Goal: Task Accomplishment & Management: Manage account settings

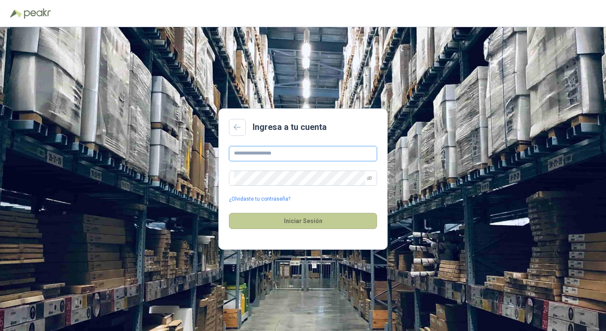
type input "**********"
click at [319, 223] on button "Iniciar Sesión" at bounding box center [303, 221] width 148 height 16
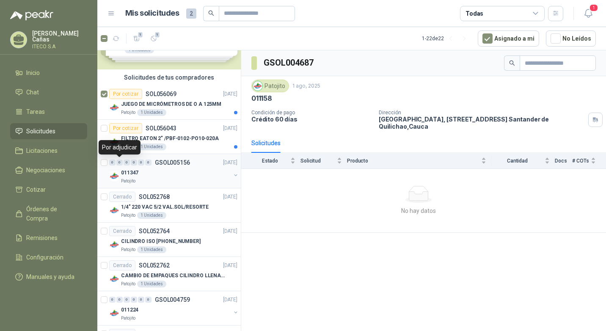
scroll to position [85, 0]
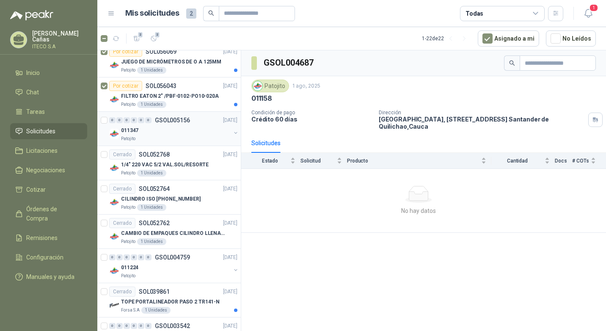
click at [103, 116] on div at bounding box center [105, 128] width 8 height 27
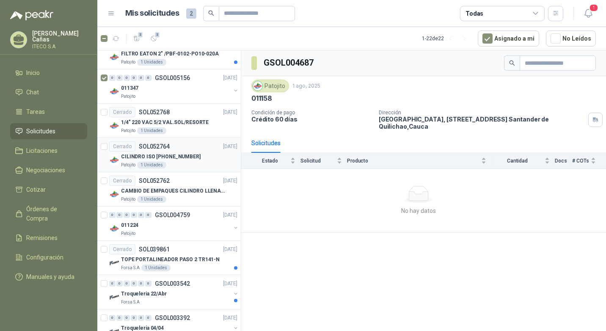
scroll to position [169, 0]
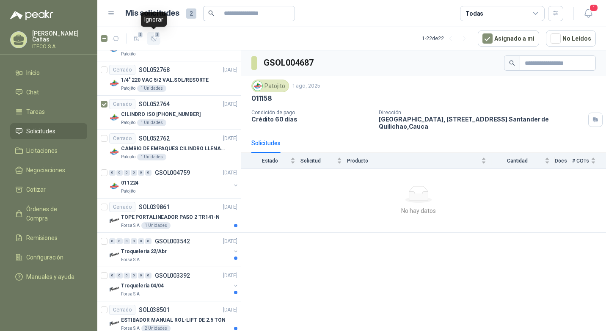
click at [151, 37] on icon "button" at bounding box center [153, 38] width 7 height 7
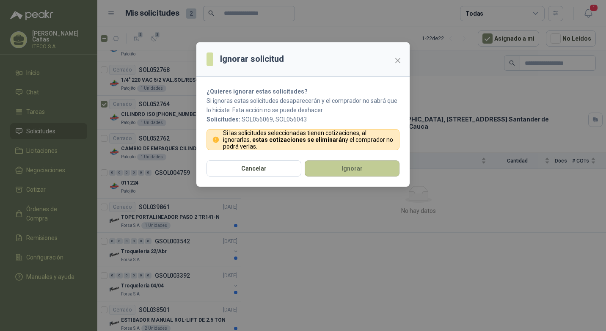
click at [351, 170] on button "Ignorar" at bounding box center [352, 168] width 95 height 16
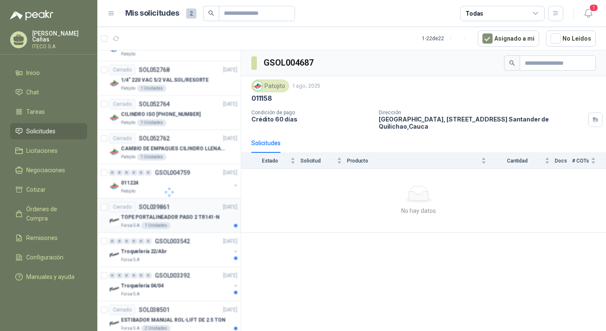
scroll to position [101, 0]
click at [132, 182] on p "011224" at bounding box center [129, 183] width 17 height 8
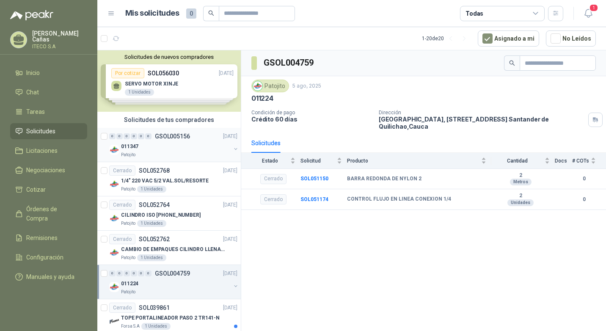
click at [149, 152] on div "Patojito" at bounding box center [176, 154] width 110 height 7
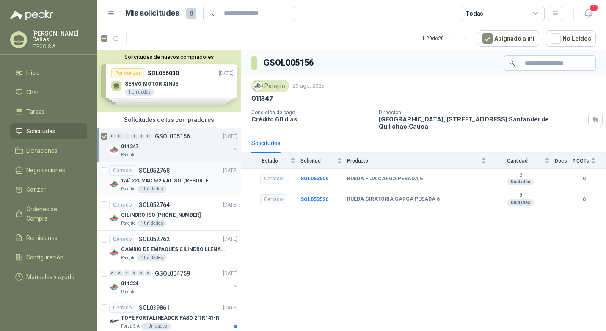
click at [138, 168] on div "Cerrado SOL052768" at bounding box center [139, 170] width 61 height 10
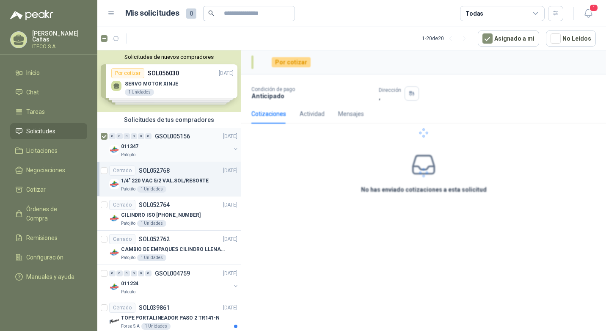
click at [165, 146] on div "011347" at bounding box center [176, 146] width 110 height 10
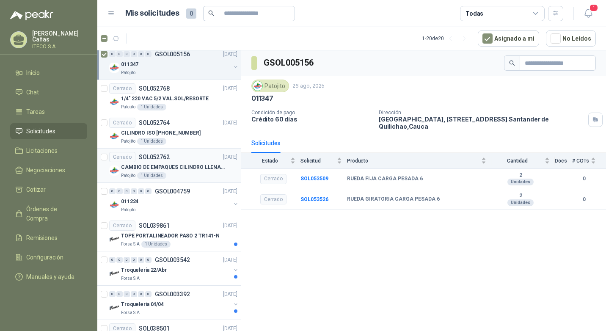
scroll to position [85, 0]
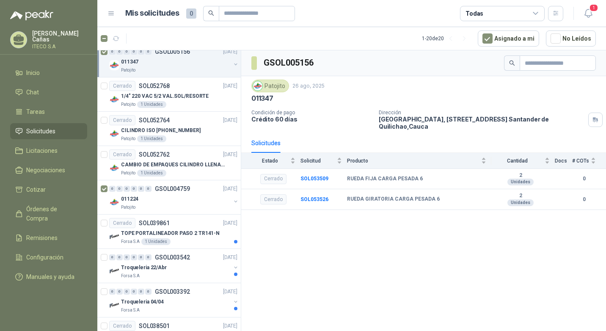
click at [146, 39] on article "1 - 20 de 20 Asignado a mi No Leídos" at bounding box center [351, 38] width 509 height 23
click at [108, 193] on div at bounding box center [105, 197] width 8 height 27
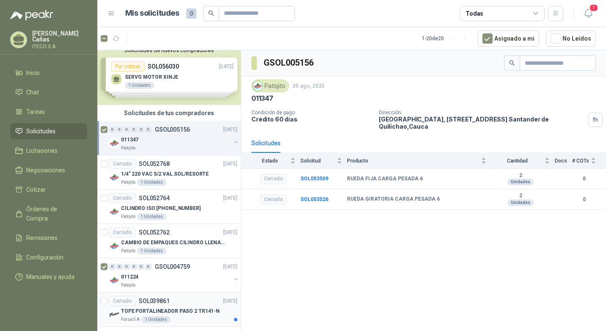
scroll to position [0, 0]
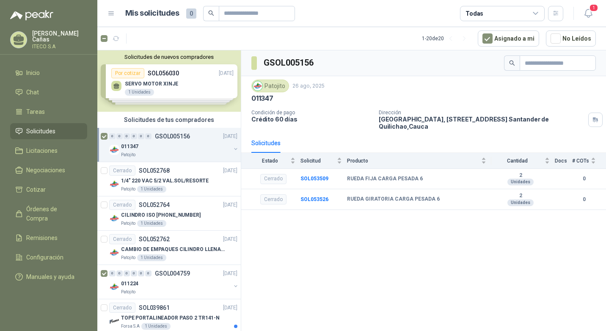
click at [52, 40] on p "[PERSON_NAME]" at bounding box center [59, 36] width 55 height 12
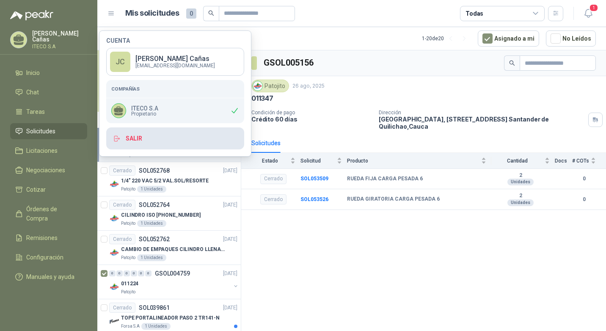
click at [135, 135] on button "Salir" at bounding box center [175, 138] width 138 height 22
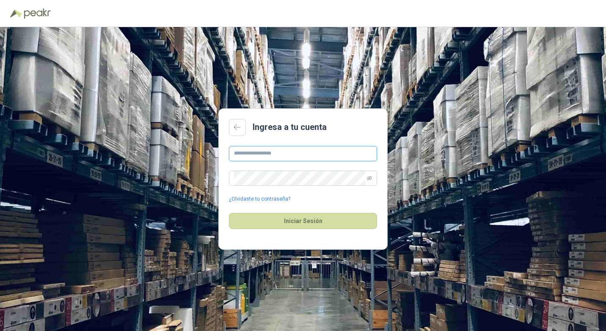
type input "**********"
